Goal: Find contact information: Find contact information

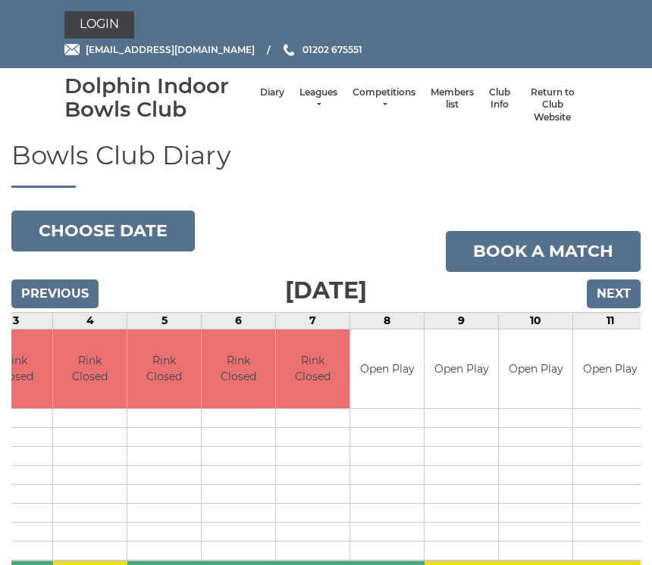
click at [552, 104] on link "Return to Club Website" at bounding box center [552, 105] width 55 height 38
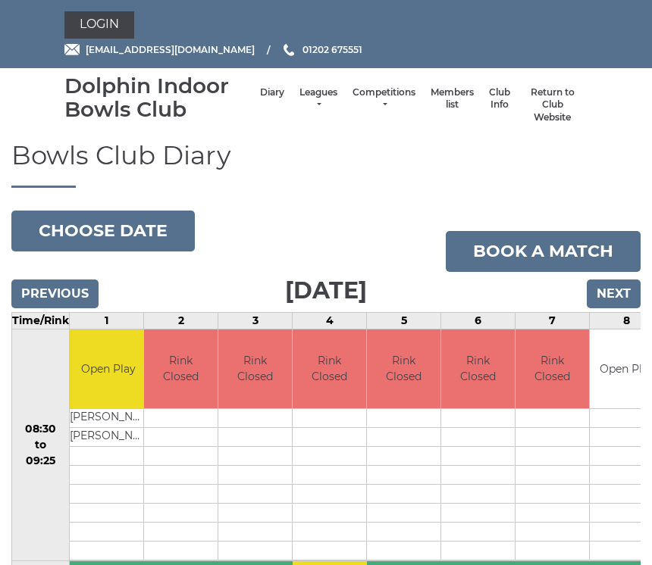
click at [437, 101] on link "Members list" at bounding box center [451, 98] width 43 height 25
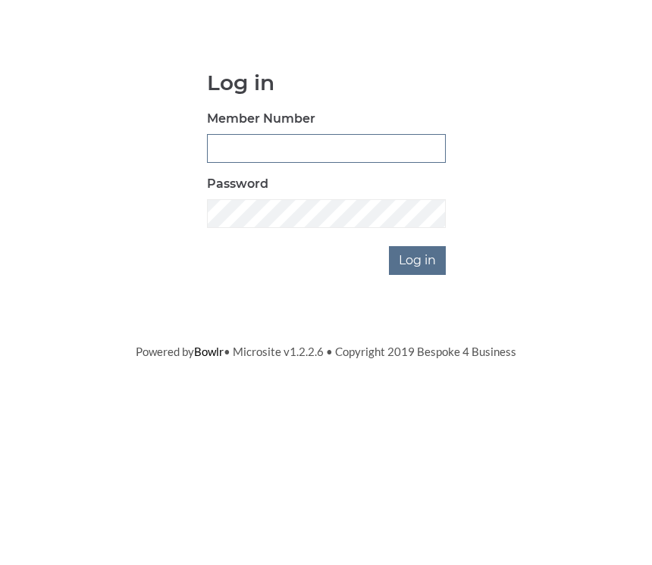
type input "3310"
click at [418, 385] on input "Log in" at bounding box center [417, 399] width 57 height 29
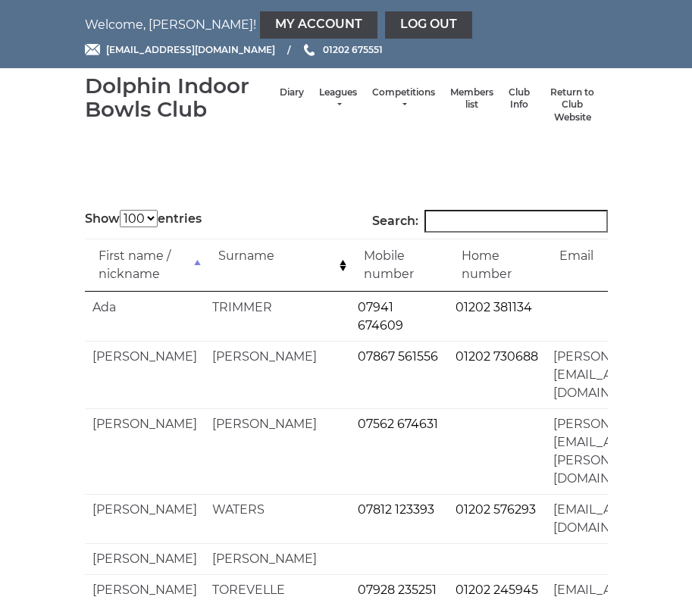
select select "100"
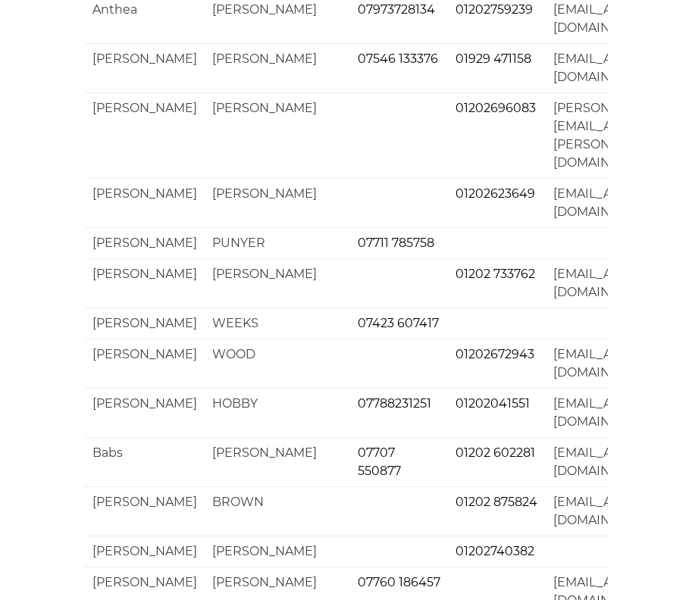
scroll to position [3750, 0]
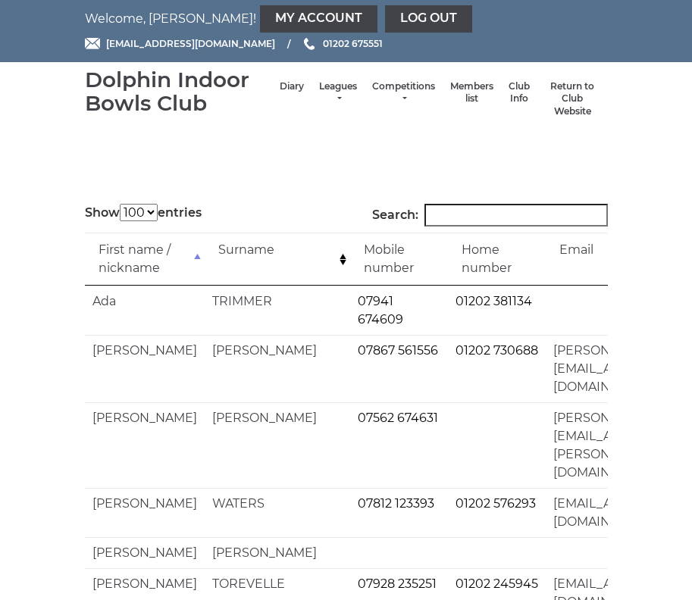
scroll to position [0, 0]
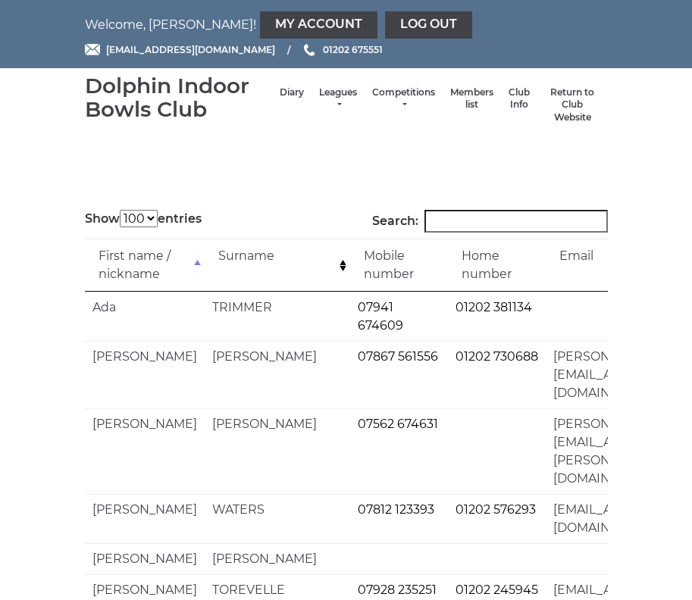
click at [586, 116] on link "Return to Club Website" at bounding box center [572, 105] width 55 height 38
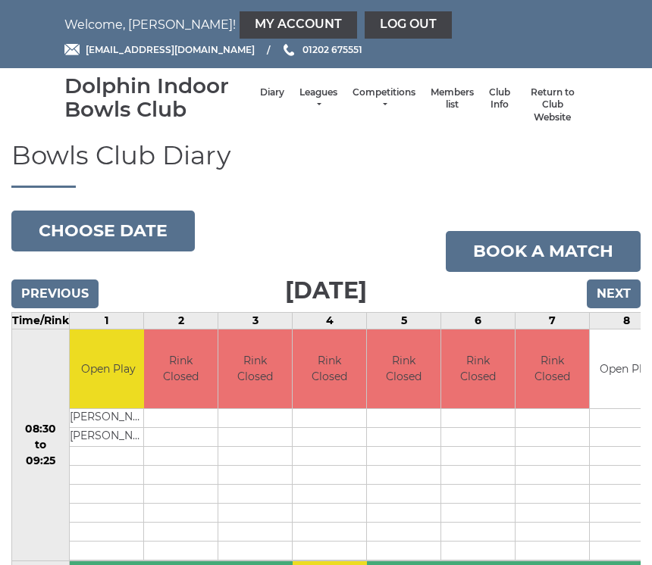
click at [435, 109] on link "Members list" at bounding box center [451, 98] width 43 height 25
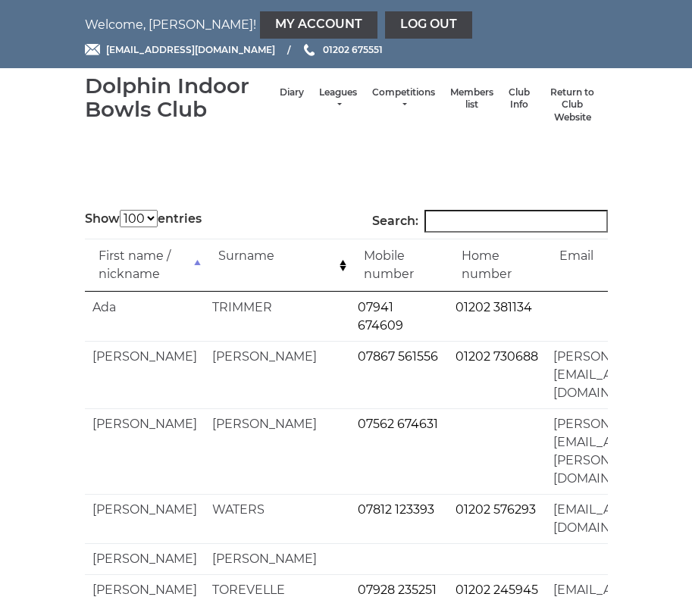
select select "100"
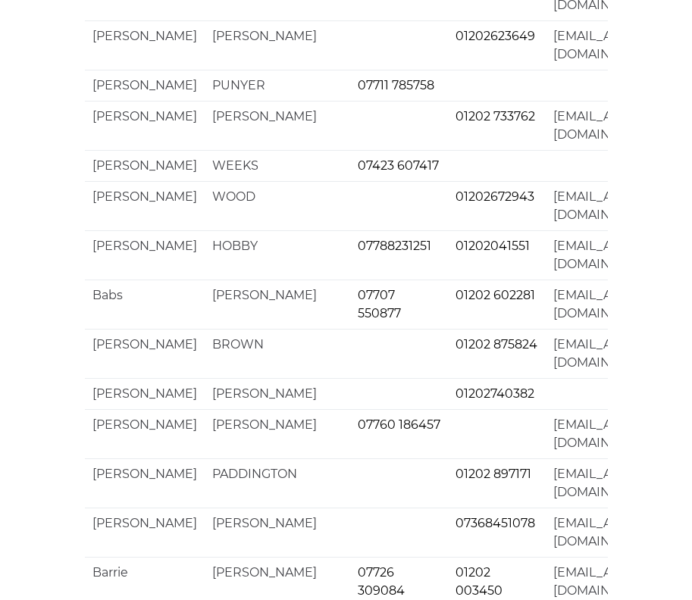
scroll to position [3906, 0]
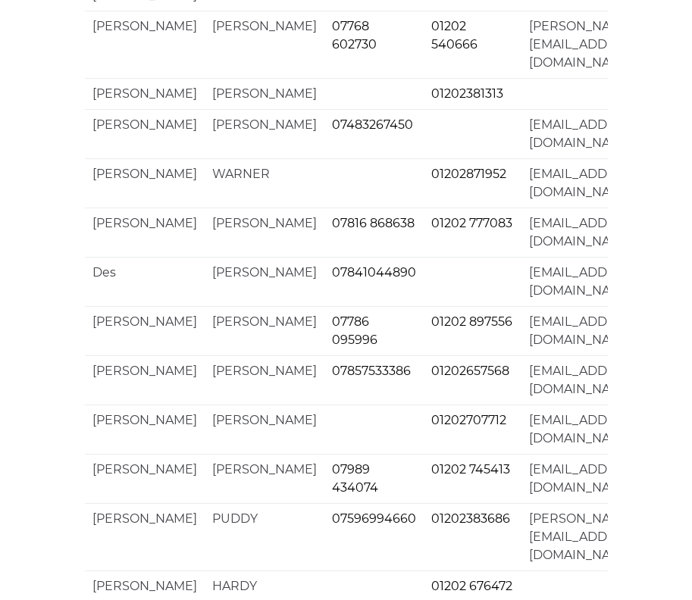
scroll to position [3815, 0]
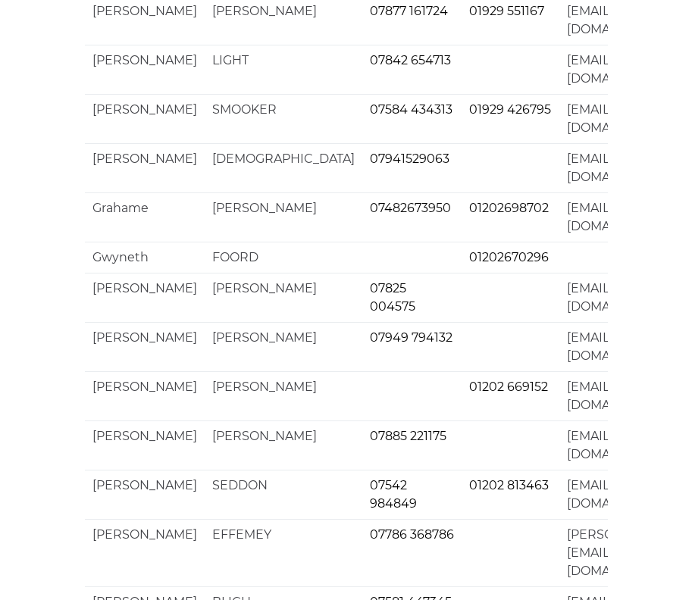
scroll to position [3724, 0]
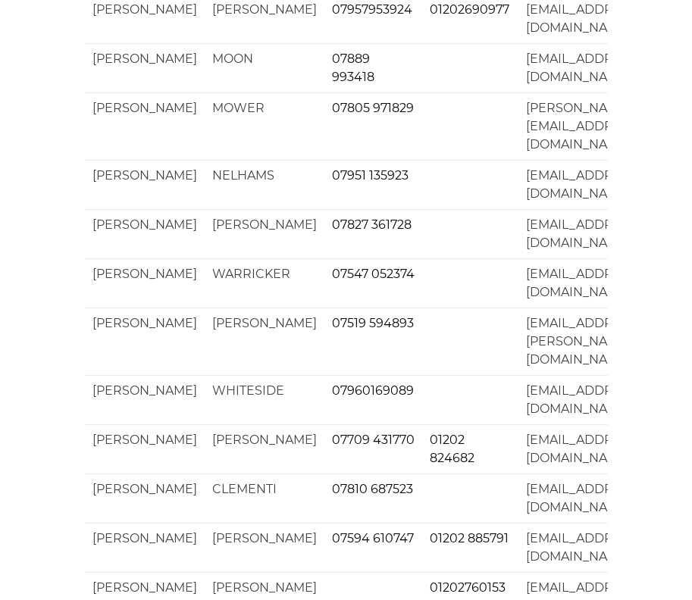
scroll to position [3841, 0]
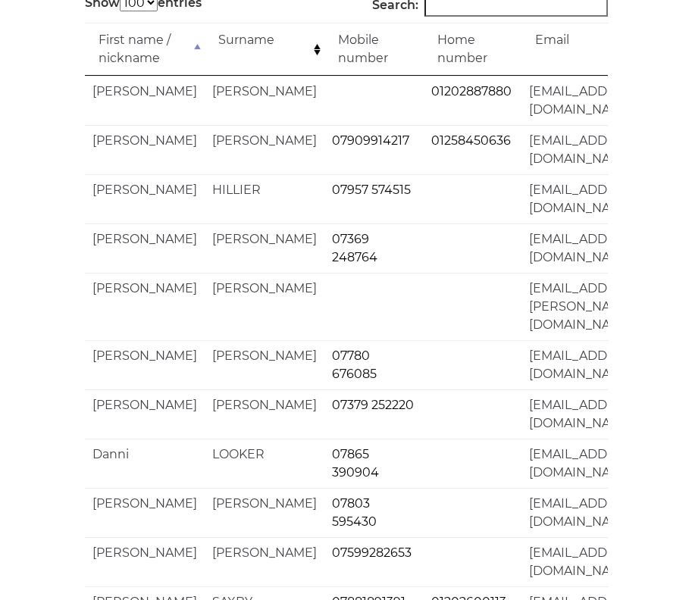
scroll to position [0, 0]
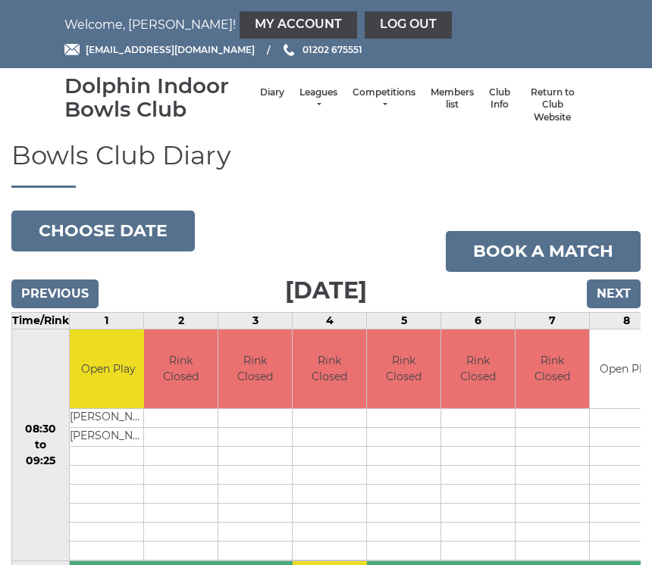
click at [432, 105] on link "Members list" at bounding box center [451, 98] width 43 height 25
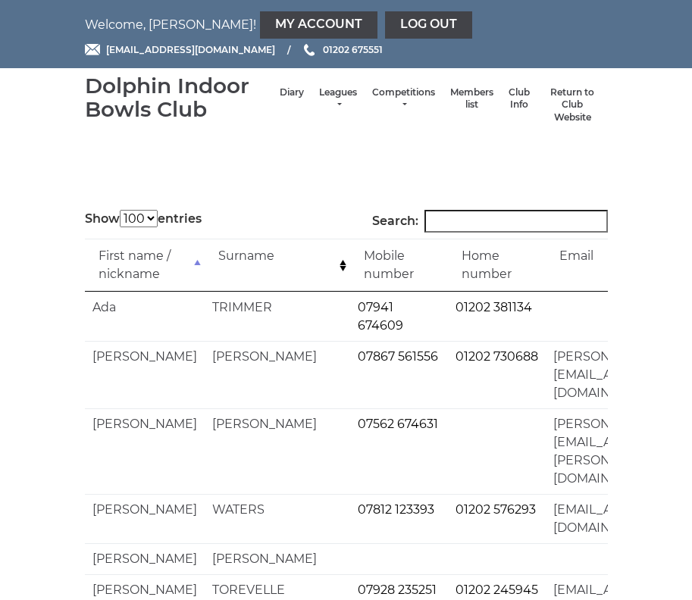
select select "100"
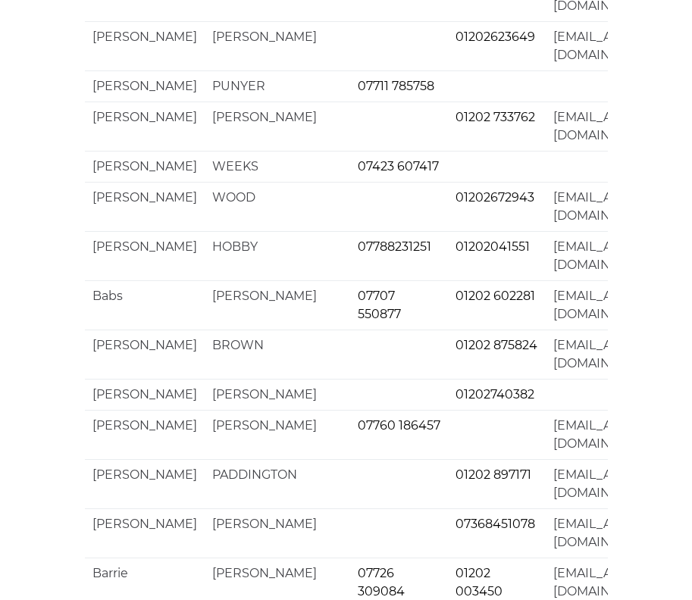
scroll to position [3906, 0]
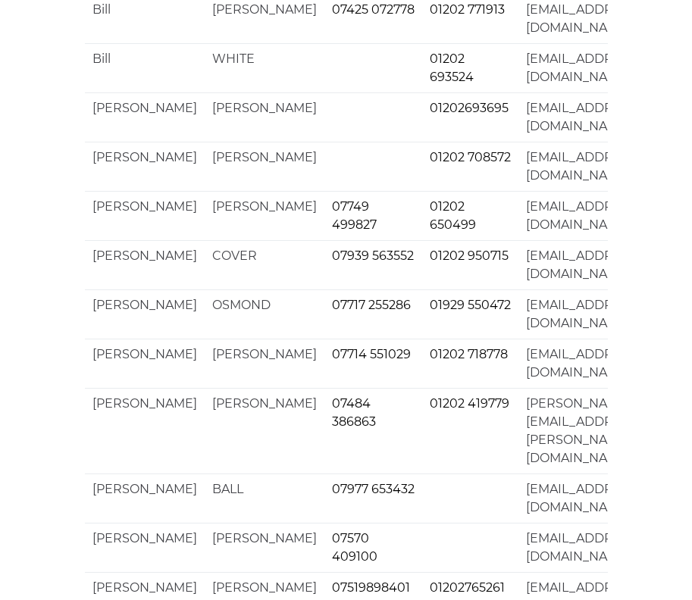
scroll to position [0, 0]
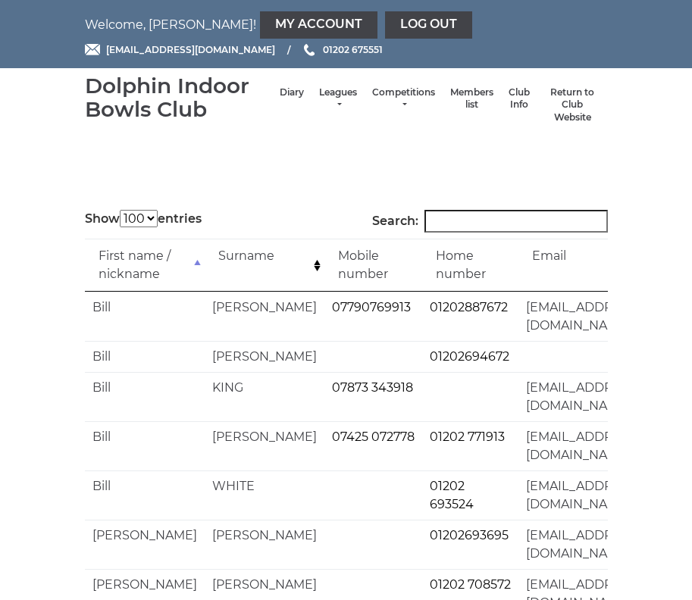
click at [260, 17] on link "My Account" at bounding box center [318, 24] width 117 height 27
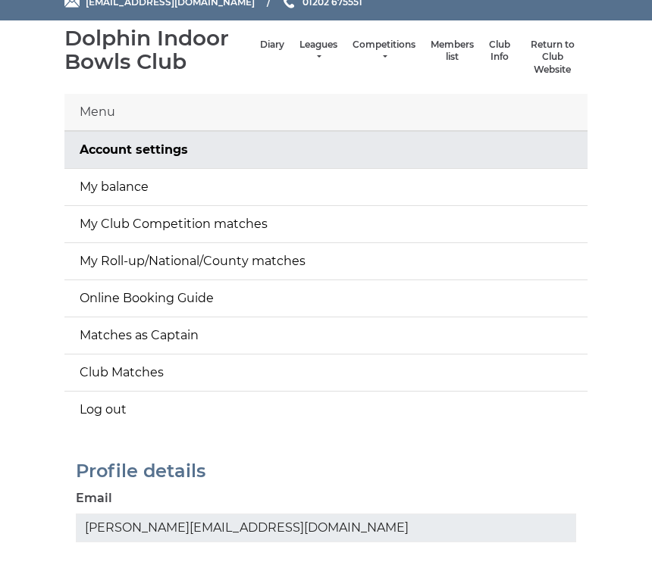
scroll to position [47, 0]
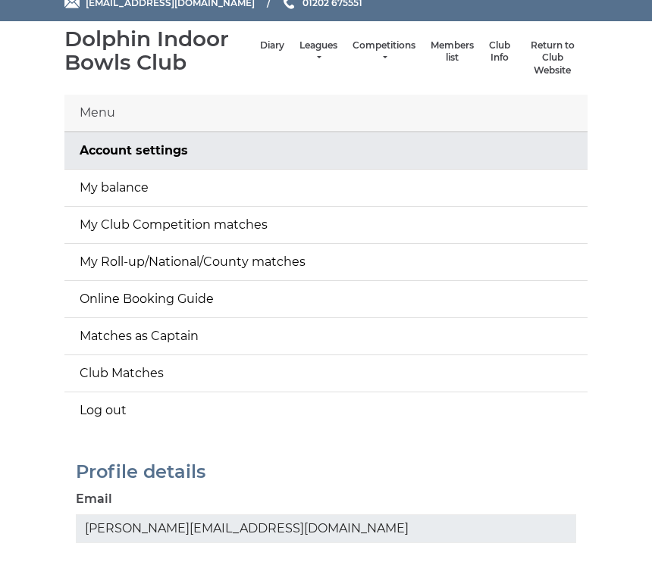
click at [114, 190] on link "My balance" at bounding box center [325, 188] width 523 height 36
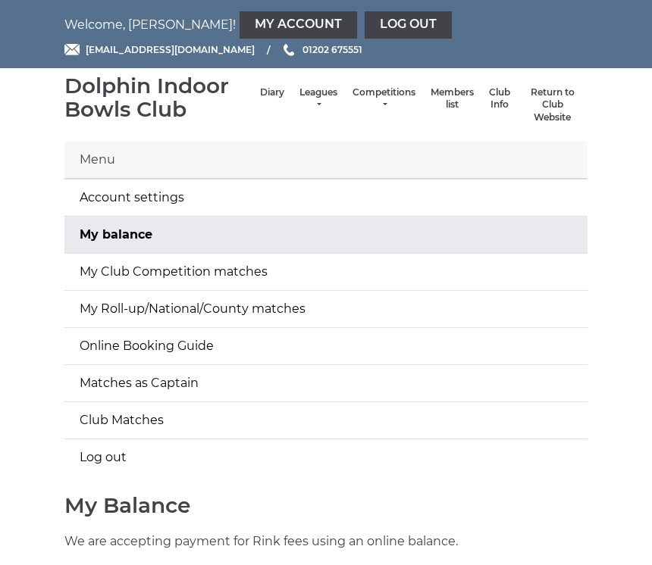
click at [256, 321] on link "My Roll-up/National/County matches" at bounding box center [325, 309] width 523 height 36
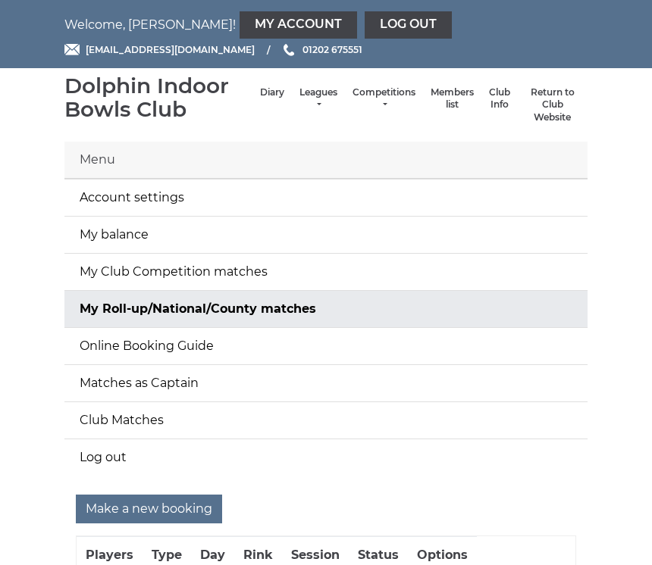
click at [365, 24] on link "Log out" at bounding box center [408, 24] width 87 height 27
